Goal: Task Accomplishment & Management: Manage account settings

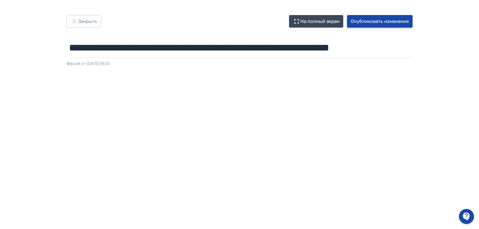
click at [398, 20] on button "Опубликовать изменения" at bounding box center [380, 21] width 66 height 13
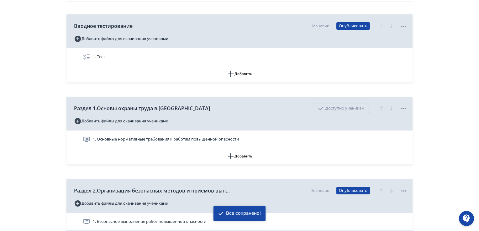
scroll to position [219, 0]
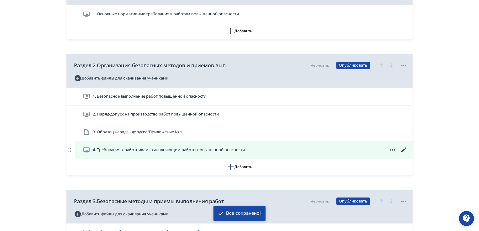
click at [146, 150] on span "4. Требования к работникам, выполняющим работы повышенной опасности" at bounding box center [169, 150] width 152 height 6
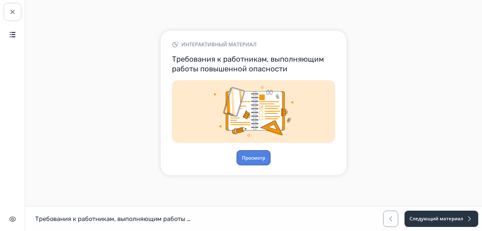
click at [250, 155] on button "Просмотр" at bounding box center [253, 157] width 34 height 15
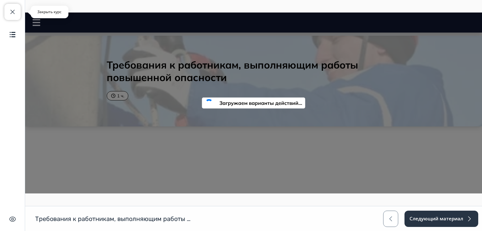
click at [12, 12] on span "button" at bounding box center [13, 12] width 8 height 8
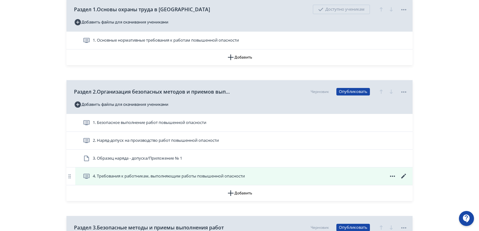
scroll to position [219, 0]
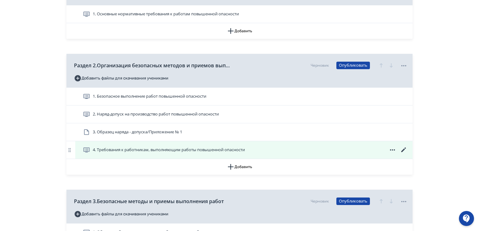
click at [176, 152] on span "4. Требования к работникам, выполняющим работы повышенной опасности" at bounding box center [169, 150] width 152 height 6
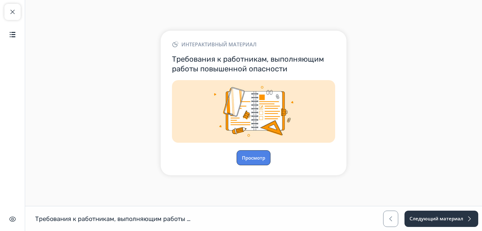
click at [245, 155] on button "Просмотр" at bounding box center [253, 157] width 34 height 15
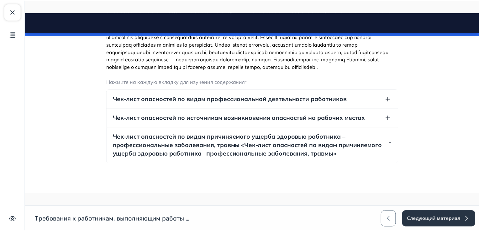
scroll to position [4442, 0]
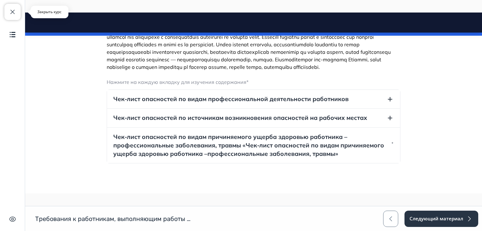
click at [13, 12] on span "button" at bounding box center [13, 12] width 8 height 8
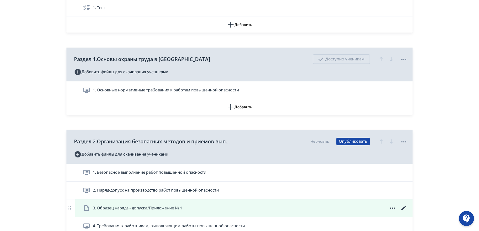
scroll to position [188, 0]
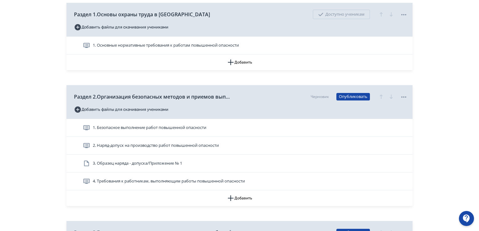
drag, startPoint x: 406, startPoint y: 180, endPoint x: 259, endPoint y: 229, distance: 154.7
click at [402, 182] on div "1. Безопасное выполнение работ повышенной опасности 2. Наряд-допуск на производ…" at bounding box center [239, 154] width 346 height 71
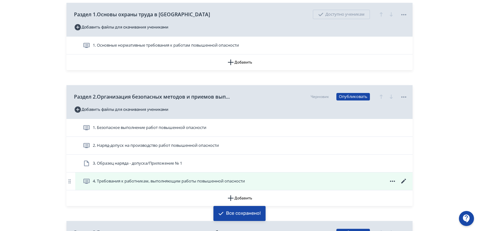
click at [403, 176] on div "4. Требования к работникам, выполняющим работы повышенной опасности" at bounding box center [243, 182] width 337 height 18
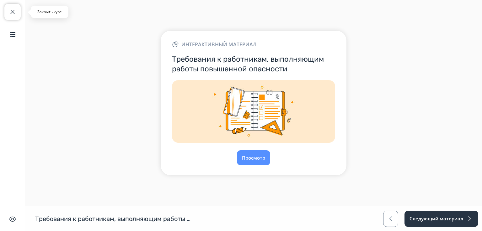
click at [11, 15] on span "button" at bounding box center [13, 12] width 8 height 8
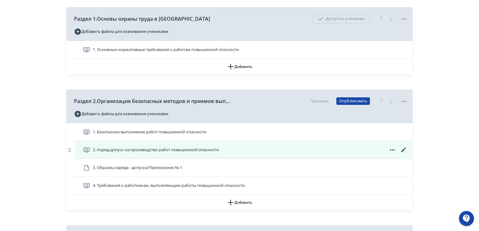
scroll to position [219, 0]
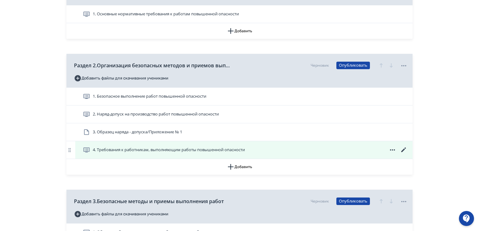
click at [404, 150] on icon at bounding box center [403, 150] width 5 height 5
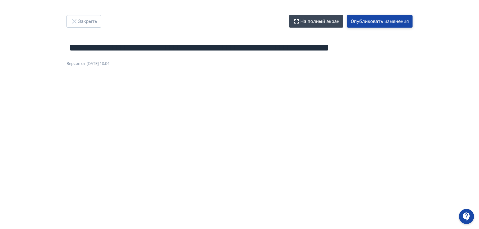
click at [380, 19] on button "Опубликовать изменения" at bounding box center [380, 21] width 66 height 13
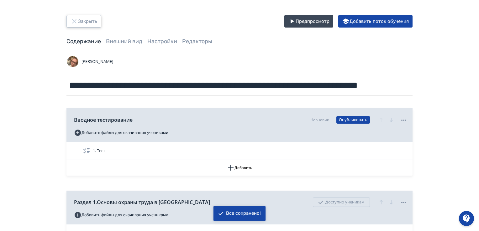
click at [88, 20] on button "Закрыть" at bounding box center [83, 21] width 35 height 13
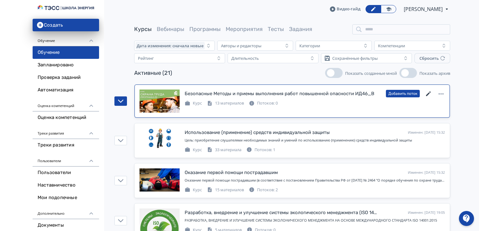
click at [429, 93] on icon at bounding box center [428, 94] width 5 height 5
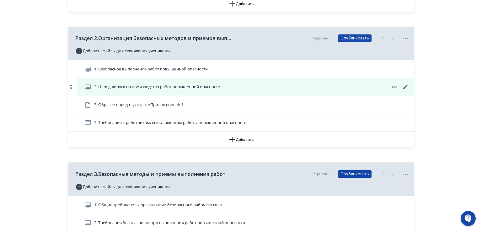
scroll to position [251, 0]
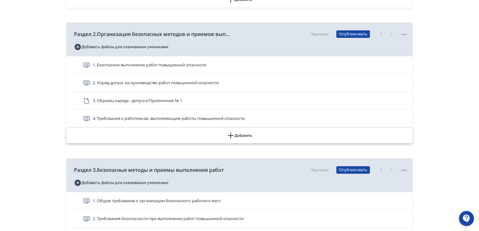
click at [230, 133] on icon "button" at bounding box center [231, 136] width 8 height 8
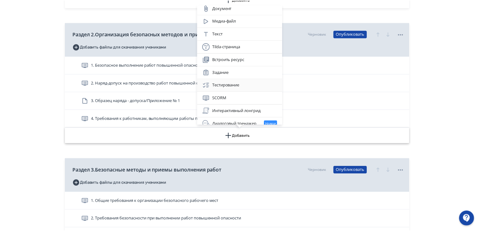
scroll to position [0, 0]
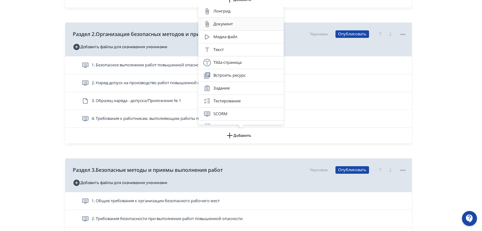
click at [235, 27] on div "Документ" at bounding box center [240, 24] width 75 height 8
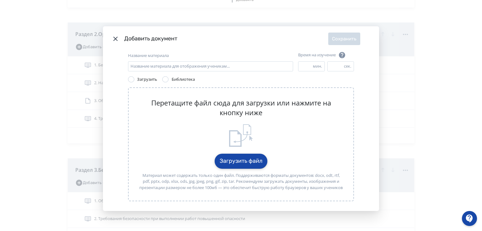
click at [233, 158] on button "Загрузить файл" at bounding box center [240, 161] width 53 height 15
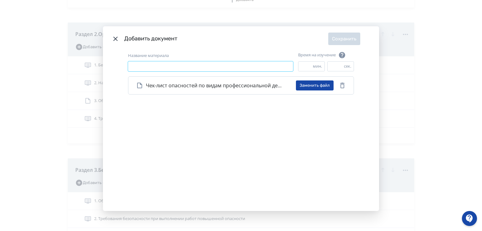
paste input "**********"
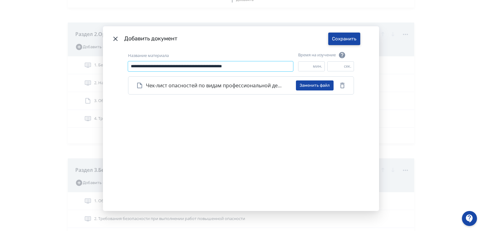
type input "**********"
click at [341, 38] on button "Сохранить" at bounding box center [344, 39] width 32 height 13
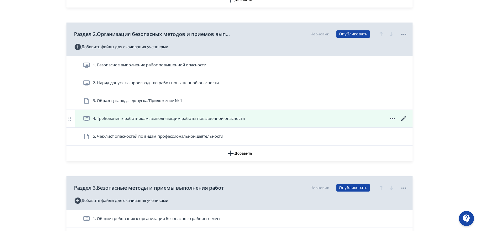
click at [402, 119] on icon at bounding box center [403, 118] width 5 height 5
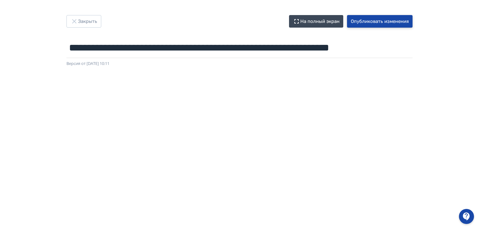
click at [390, 20] on button "Опубликовать изменения" at bounding box center [380, 21] width 66 height 13
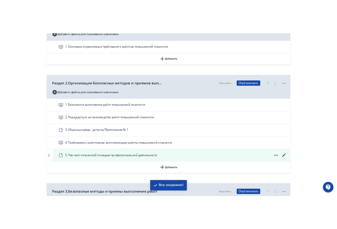
scroll to position [251, 0]
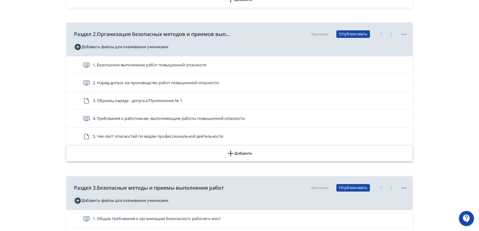
click at [230, 153] on icon "button" at bounding box center [231, 154] width 6 height 6
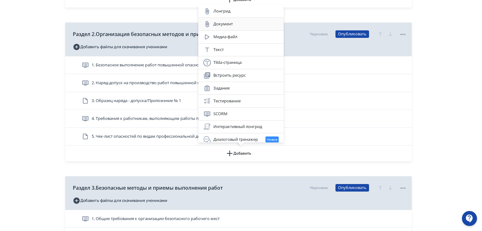
click at [236, 23] on div "Документ" at bounding box center [240, 24] width 75 height 8
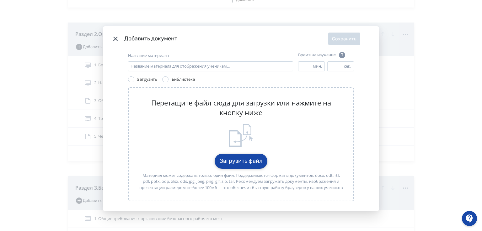
click at [239, 163] on button "Загрузить файл" at bounding box center [240, 161] width 53 height 15
click at [233, 161] on button "Загрузить файл" at bounding box center [240, 161] width 53 height 15
click at [236, 162] on button "Загрузить файл" at bounding box center [240, 161] width 53 height 15
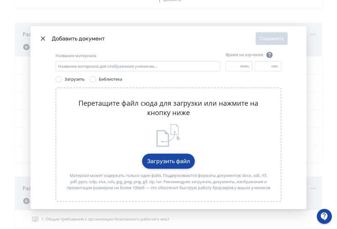
click at [154, 161] on button "Загрузить файл" at bounding box center [168, 161] width 53 height 15
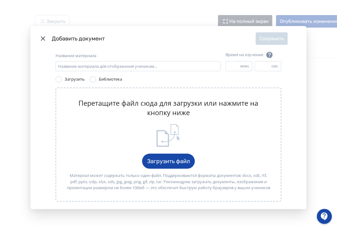
click at [41, 39] on icon "Modal" at bounding box center [43, 38] width 4 height 4
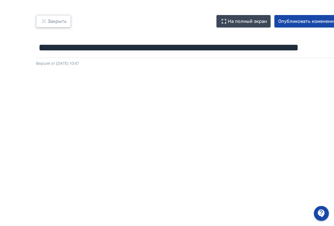
click at [54, 21] on button "Закрыть" at bounding box center [53, 21] width 35 height 13
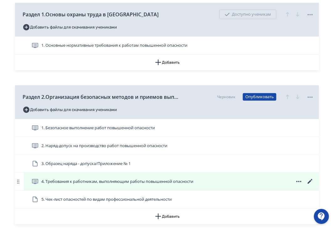
scroll to position [282, 0]
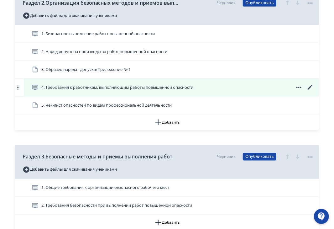
click at [310, 86] on icon at bounding box center [311, 88] width 8 height 8
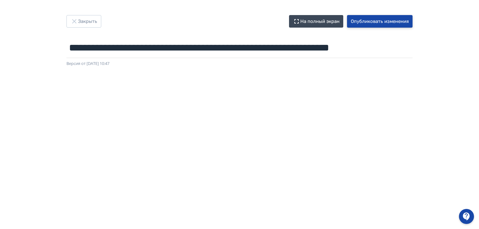
click at [383, 22] on button "Опубликовать изменения" at bounding box center [380, 21] width 66 height 13
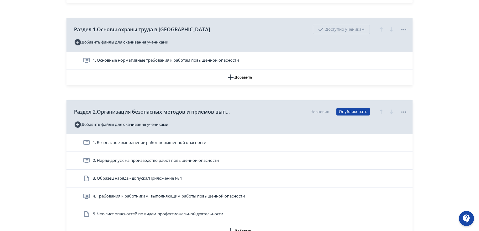
scroll to position [188, 0]
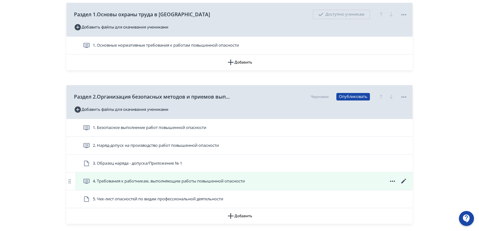
click at [403, 182] on icon at bounding box center [403, 181] width 5 height 5
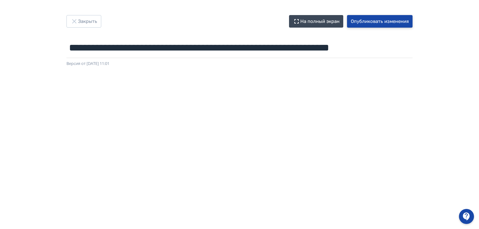
click at [393, 23] on button "Опубликовать изменения" at bounding box center [380, 21] width 66 height 13
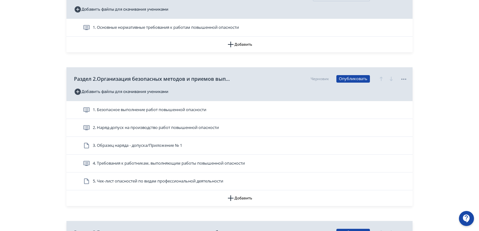
scroll to position [251, 0]
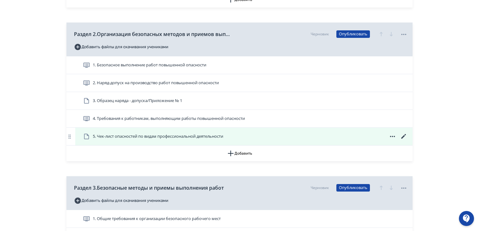
click at [402, 138] on icon at bounding box center [403, 136] width 5 height 5
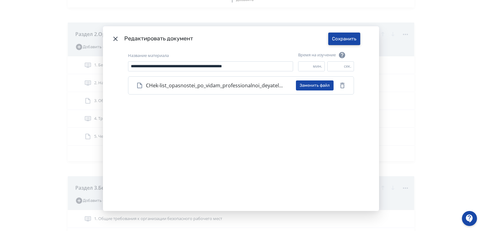
click at [346, 40] on button "Сохранить" at bounding box center [344, 39] width 32 height 13
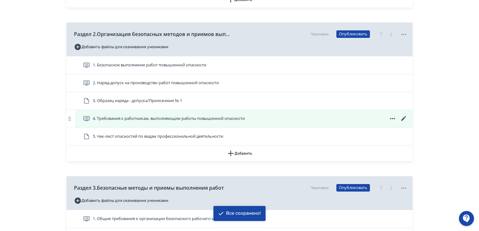
click at [402, 118] on icon at bounding box center [404, 119] width 8 height 8
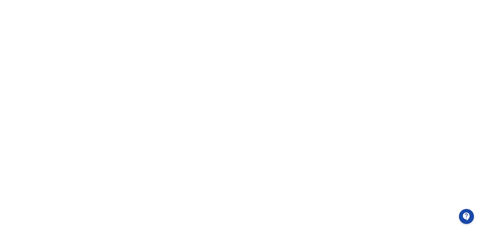
scroll to position [132, 0]
click at [9, 146] on div at bounding box center [239, 75] width 479 height 282
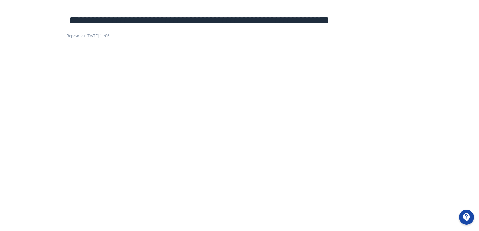
scroll to position [0, 0]
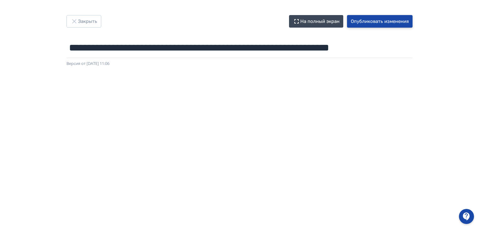
click at [394, 22] on button "Опубликовать изменения" at bounding box center [380, 21] width 66 height 13
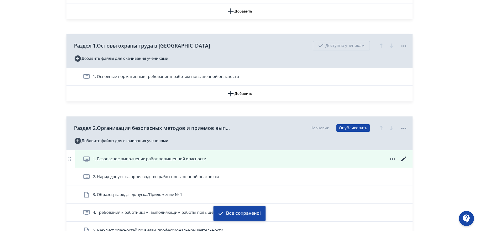
scroll to position [282, 0]
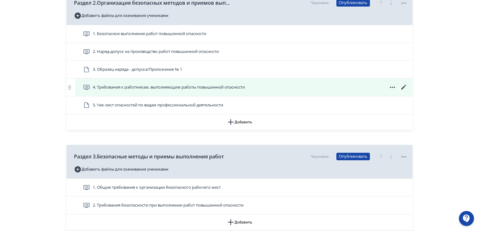
click at [403, 87] on icon at bounding box center [403, 87] width 5 height 5
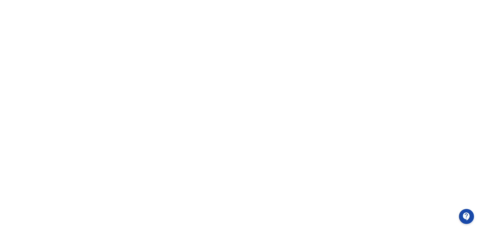
scroll to position [132, 0]
